Goal: Transaction & Acquisition: Purchase product/service

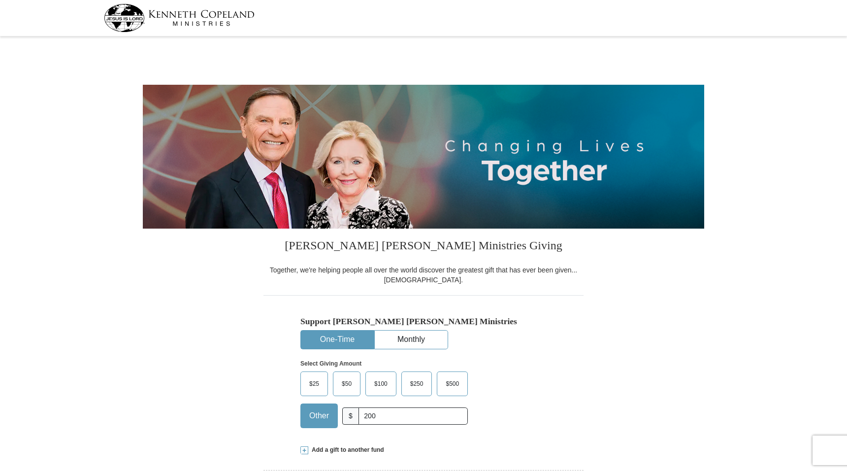
select select "AZ"
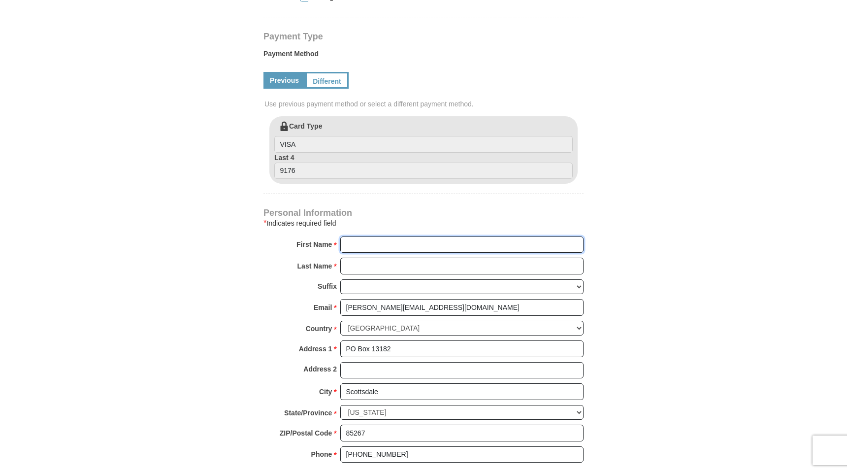
click at [350, 245] on input "First Name *" at bounding box center [461, 244] width 243 height 17
click at [364, 246] on input "First Name *" at bounding box center [461, 244] width 243 height 17
type input "[PERSON_NAME]"
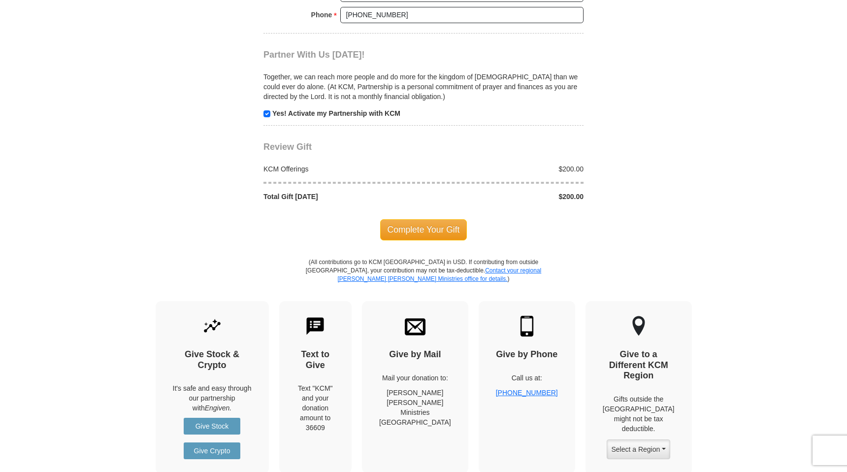
scroll to position [904, 0]
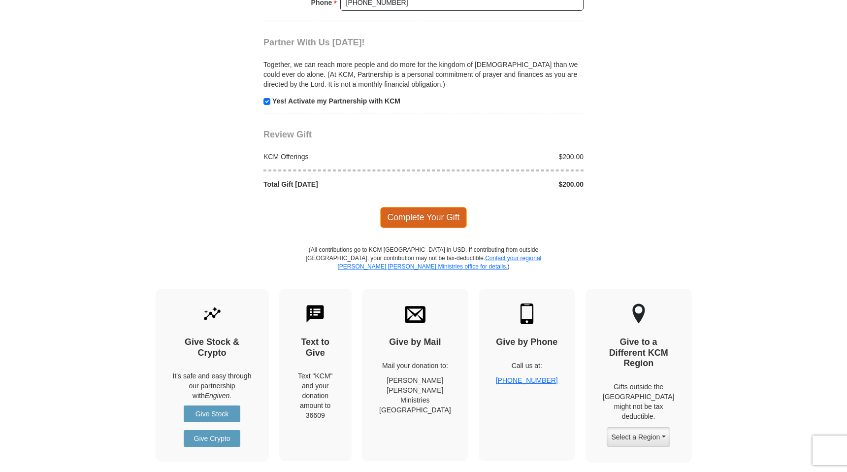
type input "[PERSON_NAME]"
click at [411, 220] on span "Complete Your Gift" at bounding box center [423, 217] width 87 height 21
